Goal: Task Accomplishment & Management: Manage account settings

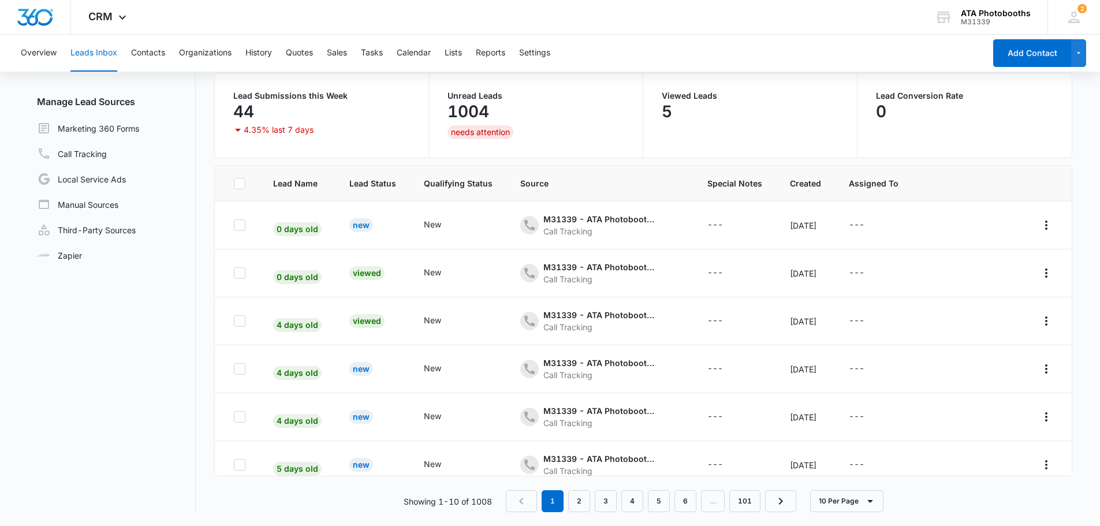
click at [78, 52] on button "Leads Inbox" at bounding box center [93, 53] width 47 height 37
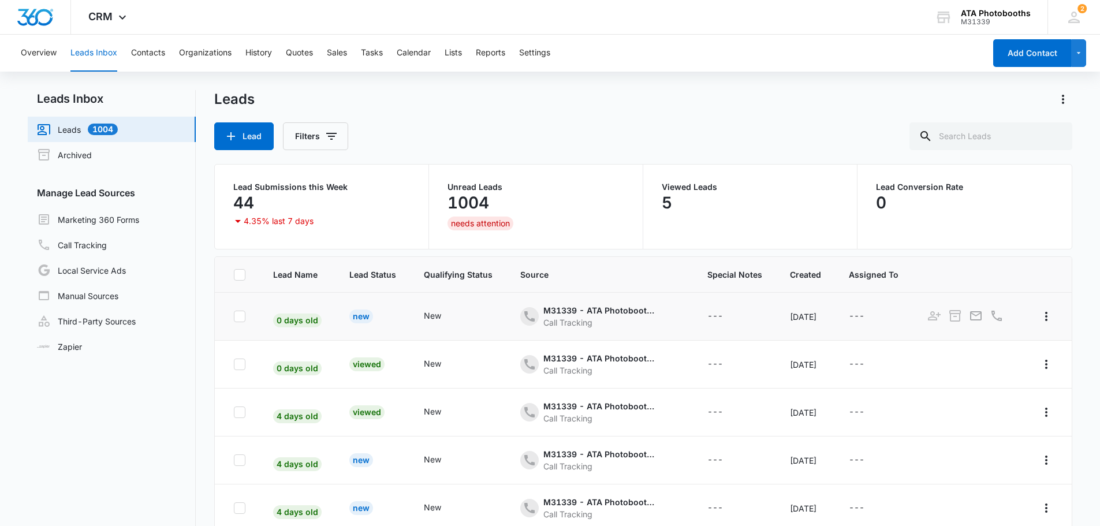
click at [356, 318] on div "New" at bounding box center [361, 316] width 24 height 14
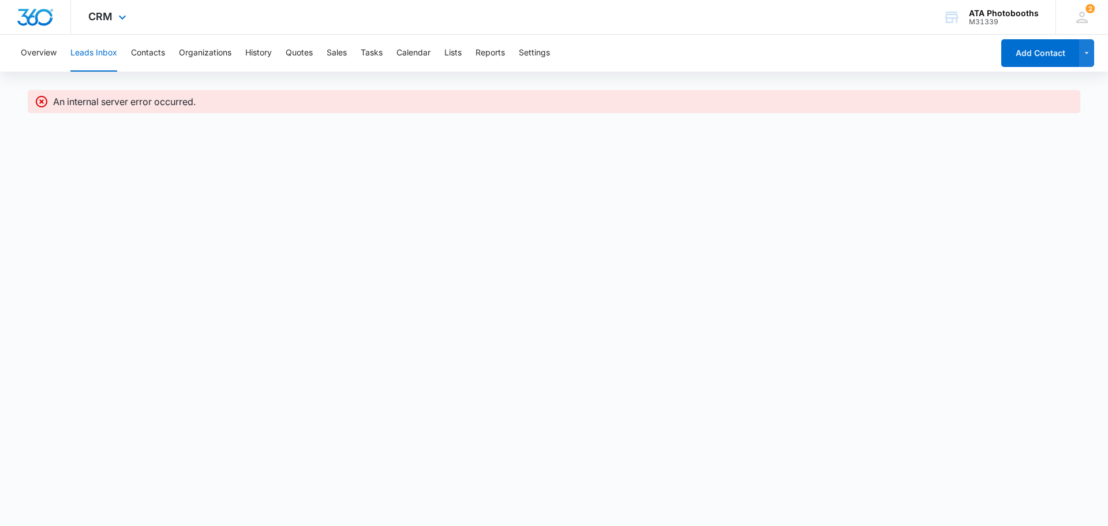
click at [46, 17] on img "Dashboard" at bounding box center [35, 17] width 37 height 17
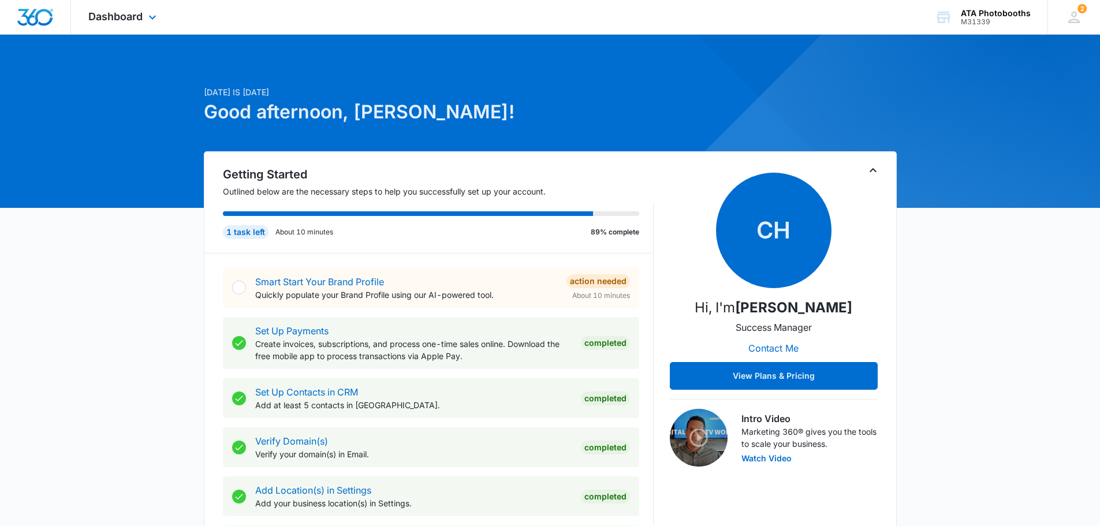
click at [54, 20] on div at bounding box center [35, 17] width 71 height 34
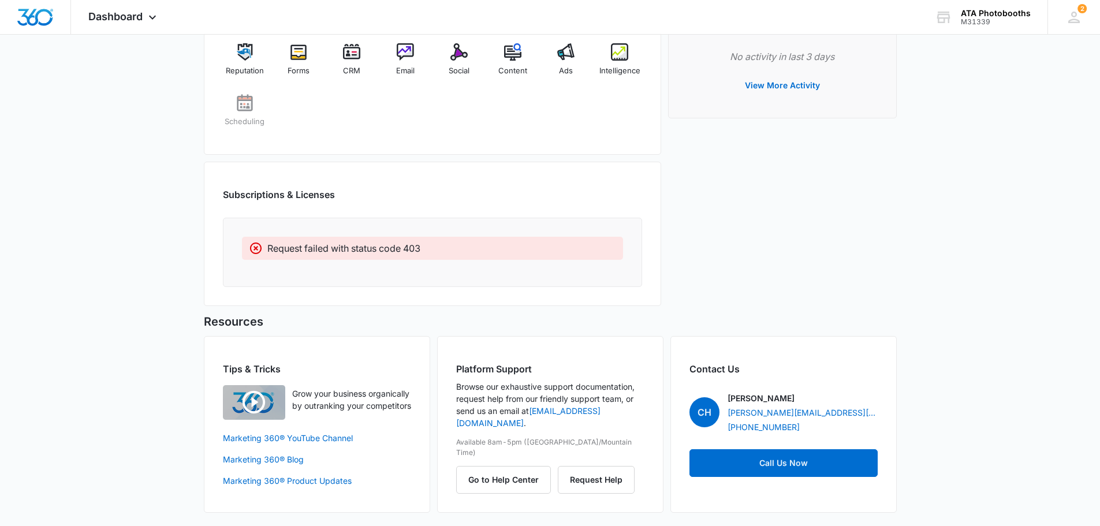
scroll to position [768, 0]
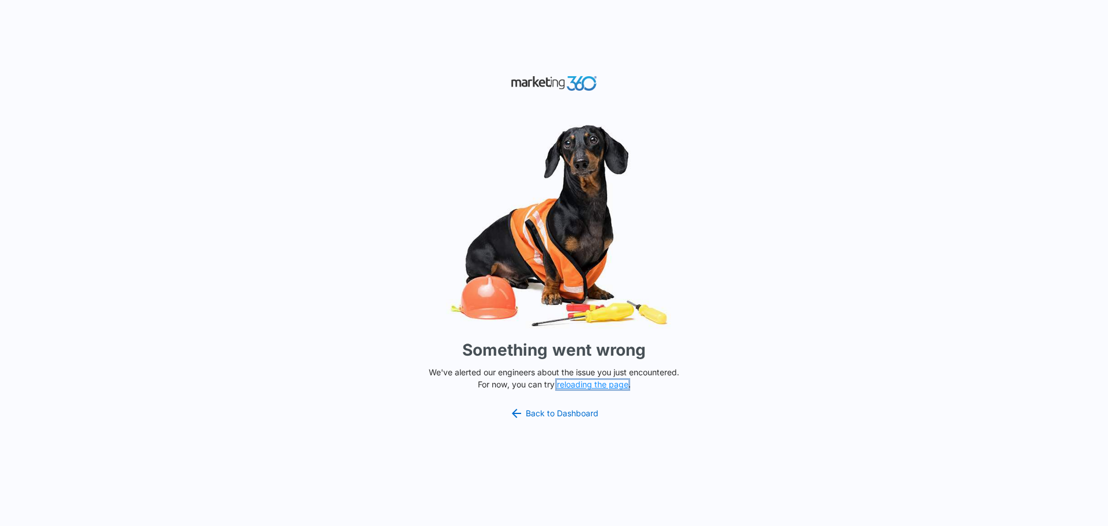
click at [596, 385] on button "reloading the page" at bounding box center [593, 384] width 72 height 9
click at [540, 415] on link "Back to Dashboard" at bounding box center [554, 413] width 89 height 14
